Goal: Navigation & Orientation: Go to known website

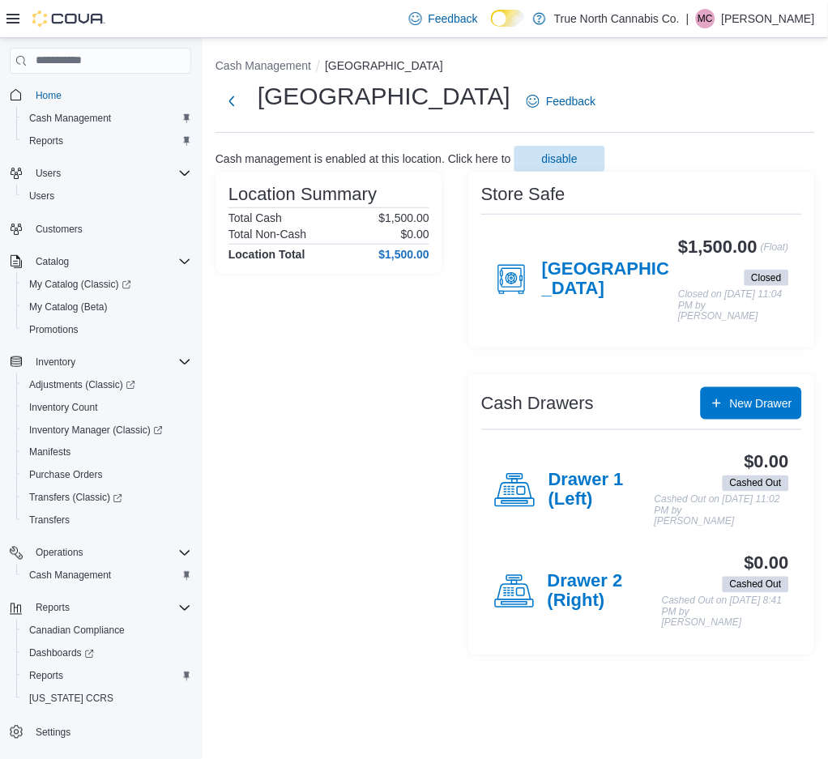
click at [756, 24] on p "[PERSON_NAME]" at bounding box center [768, 18] width 93 height 19
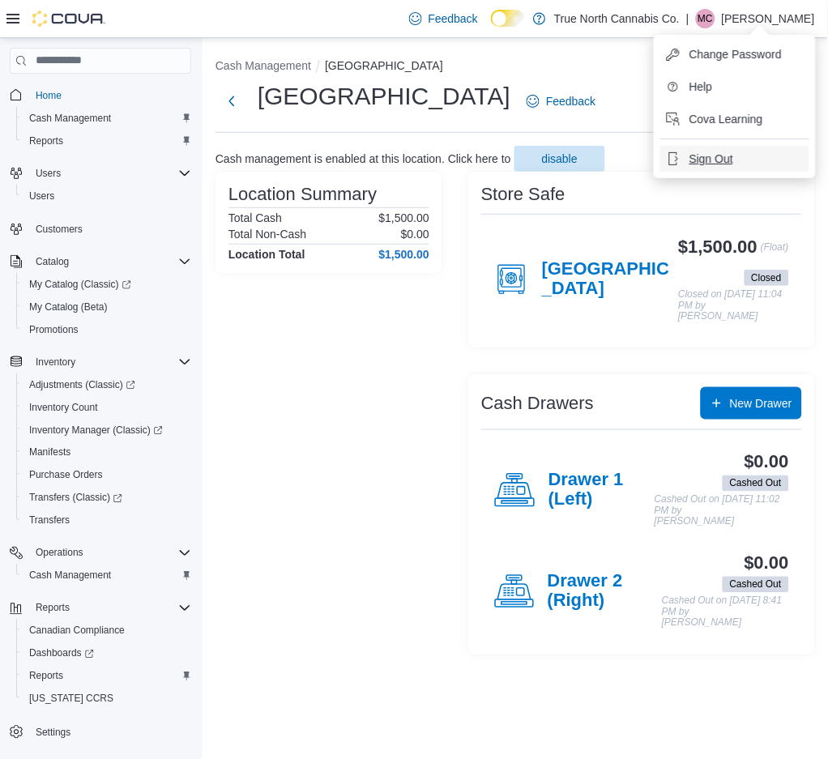
click at [753, 157] on button "Sign Out" at bounding box center [734, 159] width 149 height 26
